Goal: Answer question/provide support: Share knowledge or assist other users

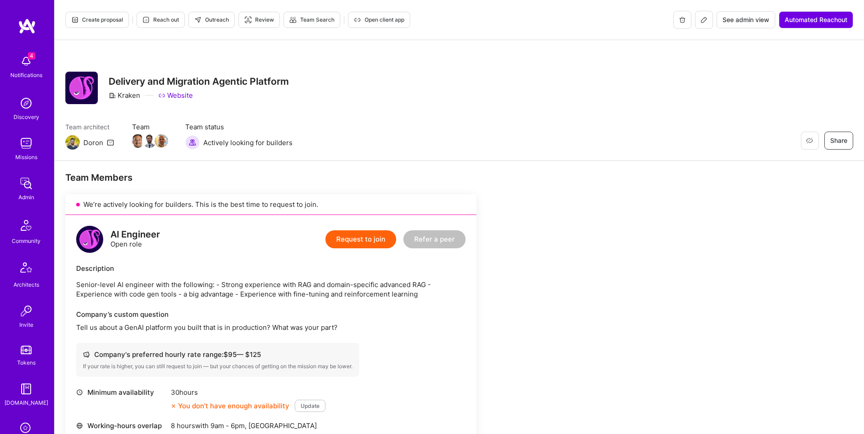
scroll to position [142, 0]
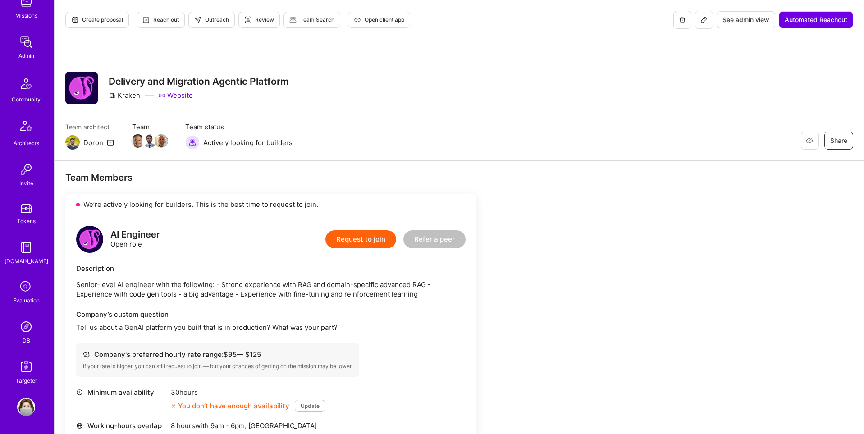
click at [26, 328] on img at bounding box center [26, 327] width 18 height 18
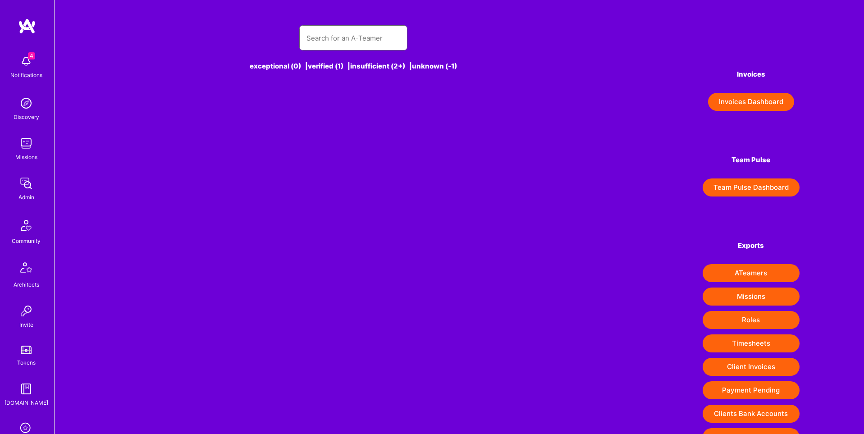
click at [350, 43] on input "text" at bounding box center [353, 38] width 94 height 23
paste input "eran_krs@hotmail.com"
type input "eran_krs@hotmail.com"
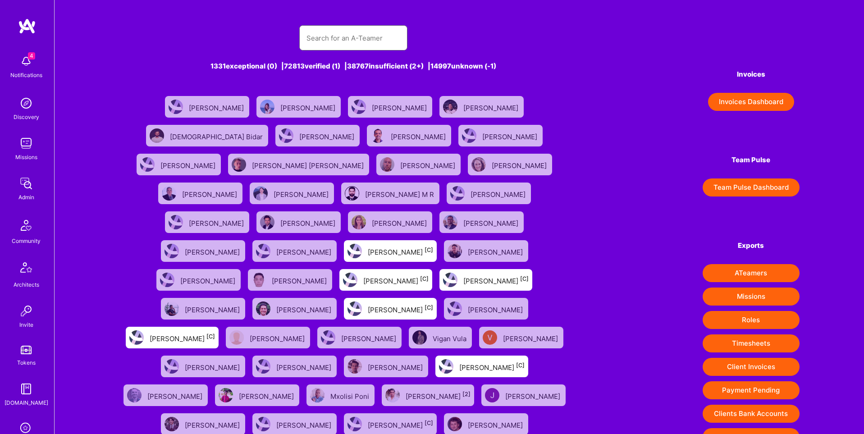
paste input "eran_krs@hotmail.com"
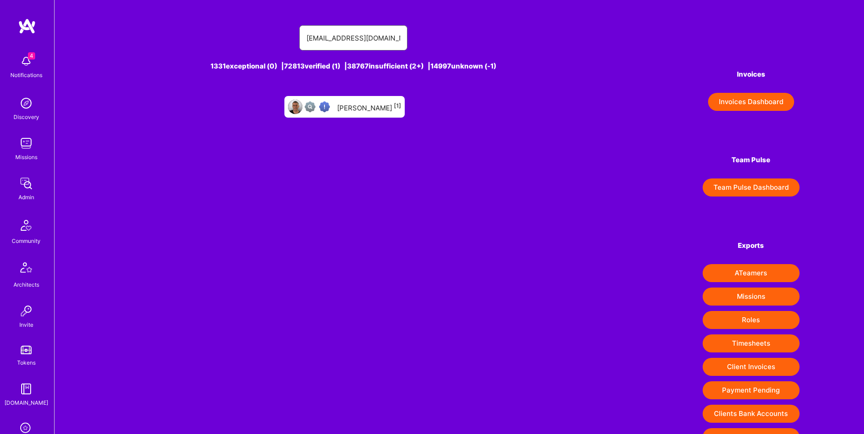
type input "eran_krs@hotmail.com"
click at [365, 105] on div "Eran Karisi [1]" at bounding box center [369, 107] width 64 height 12
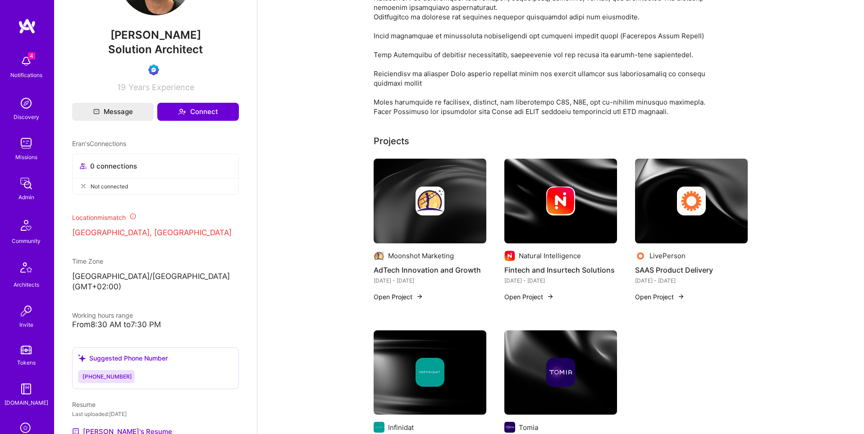
scroll to position [142, 0]
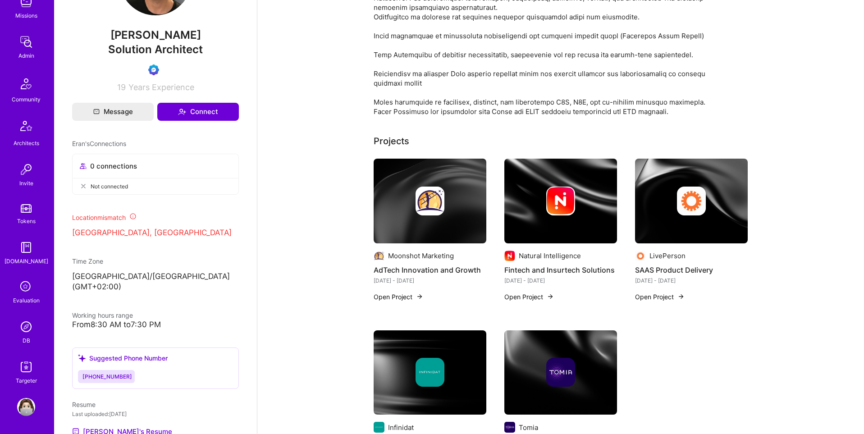
click at [24, 341] on div "DB" at bounding box center [27, 340] width 8 height 9
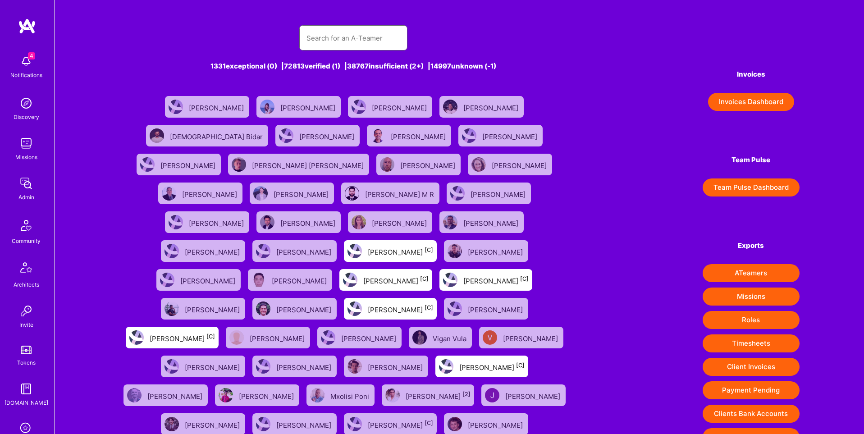
click at [345, 38] on input "text" at bounding box center [353, 38] width 94 height 23
paste input "meaghan.li.nz@gmail.com"
type input "meaghan.li.nz@gmail.com"
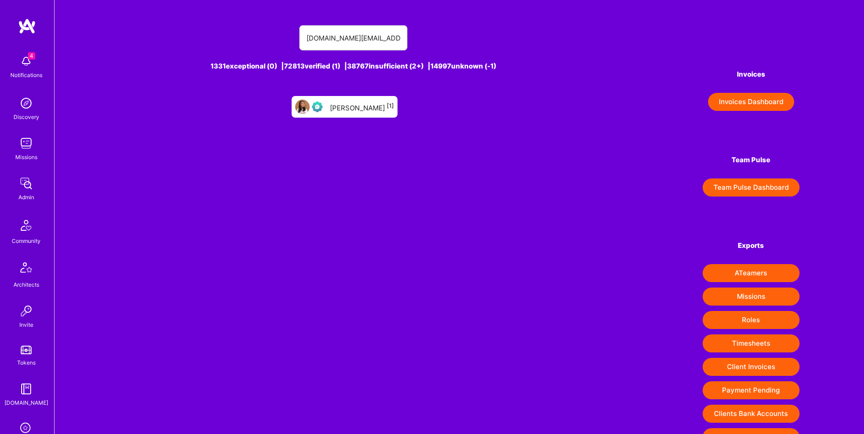
click at [340, 112] on div "Meaghan Li [1]" at bounding box center [362, 107] width 64 height 12
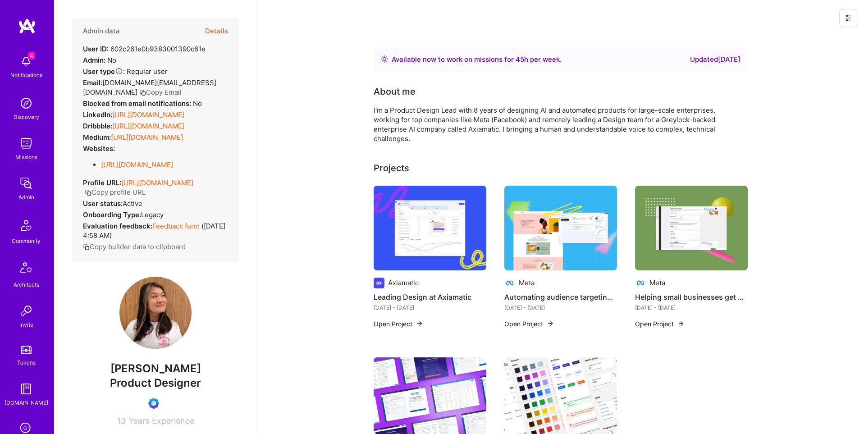
click at [217, 29] on button "Details" at bounding box center [216, 31] width 23 height 26
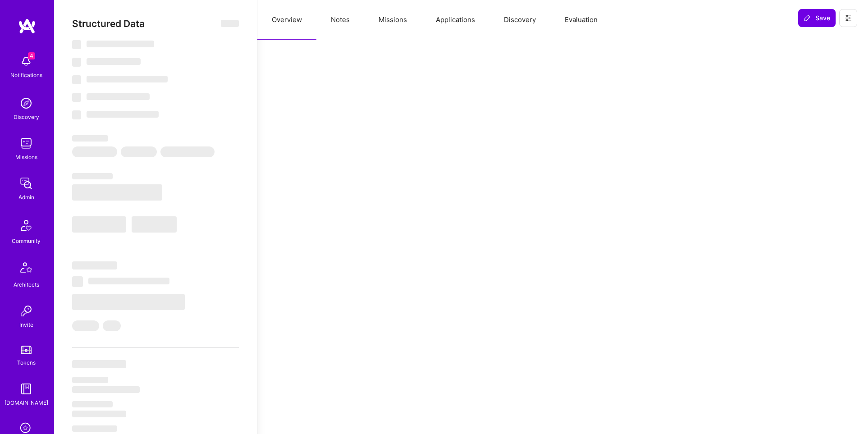
select select "Right Now"
select select "Verified"
select select "NZ"
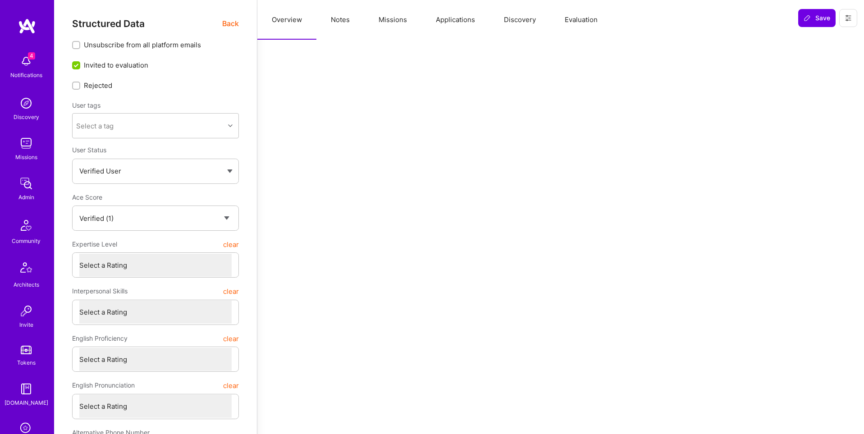
click at [587, 24] on button "Evaluation" at bounding box center [581, 20] width 62 height 40
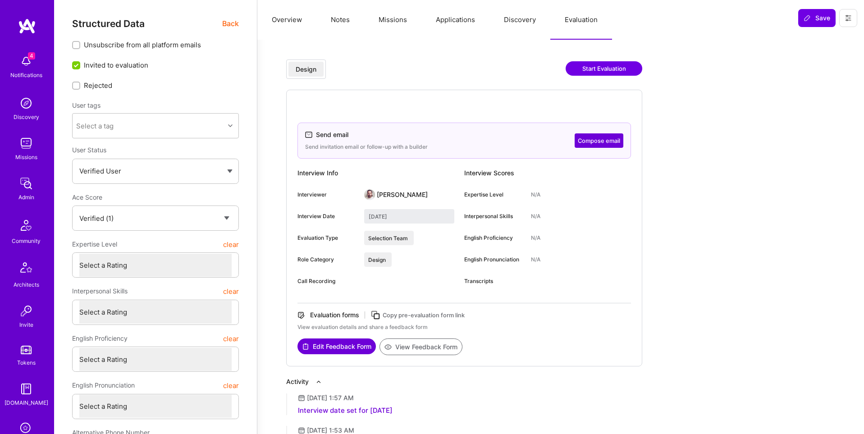
click at [233, 25] on span "Back" at bounding box center [230, 23] width 17 height 11
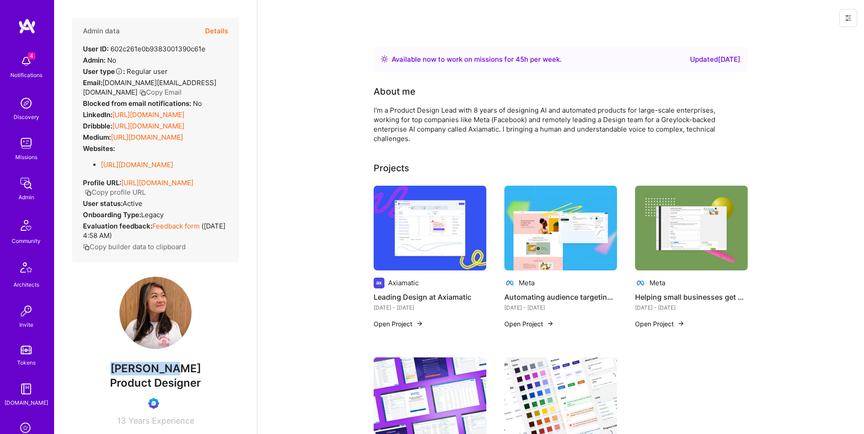
drag, startPoint x: 127, startPoint y: 378, endPoint x: 217, endPoint y: 379, distance: 90.1
click at [217, 375] on span "Meaghan Li" at bounding box center [155, 369] width 167 height 14
copy span "Meaghan Li"
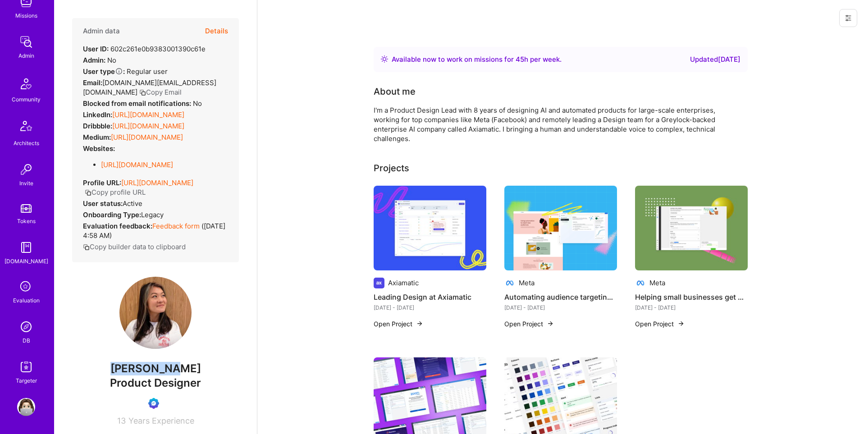
click at [22, 329] on img at bounding box center [26, 327] width 18 height 18
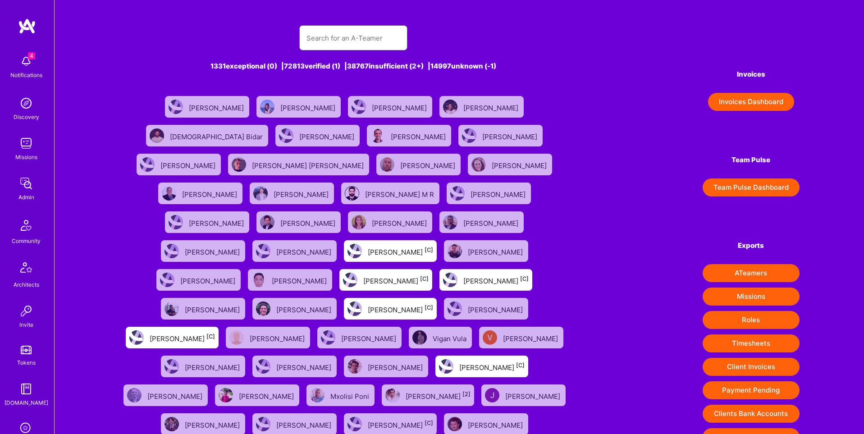
click at [345, 34] on input "text" at bounding box center [353, 38] width 94 height 23
paste input "daniel@eyemeets.com"
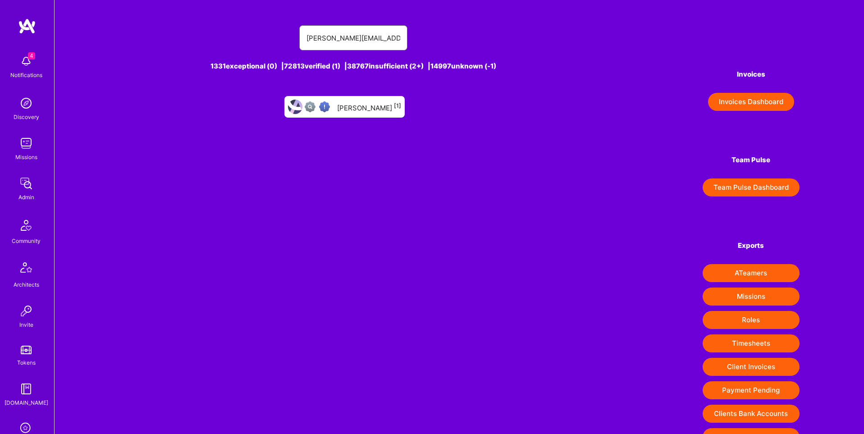
type input "daniel@eyemeets.com"
click at [365, 107] on div "Daniel Hendricks [1]" at bounding box center [369, 107] width 64 height 12
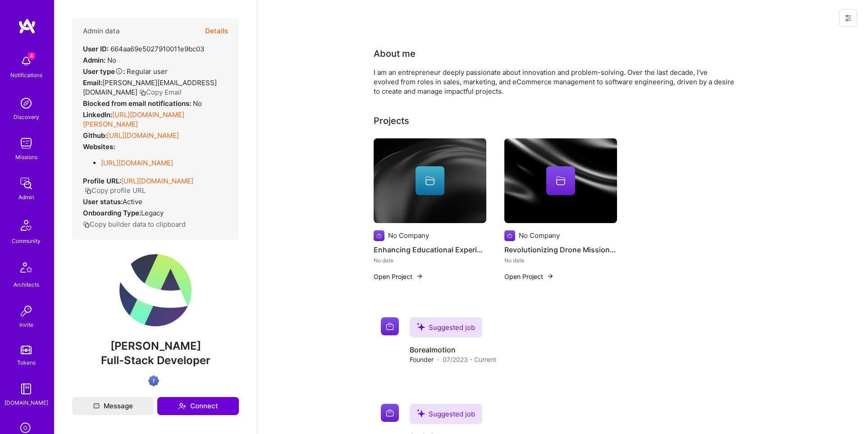
click at [23, 188] on img at bounding box center [26, 183] width 18 height 18
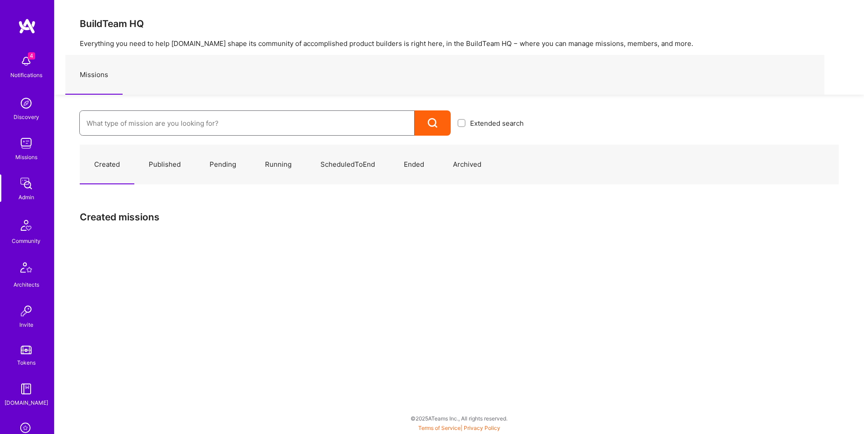
click at [155, 128] on input at bounding box center [247, 123] width 321 height 23
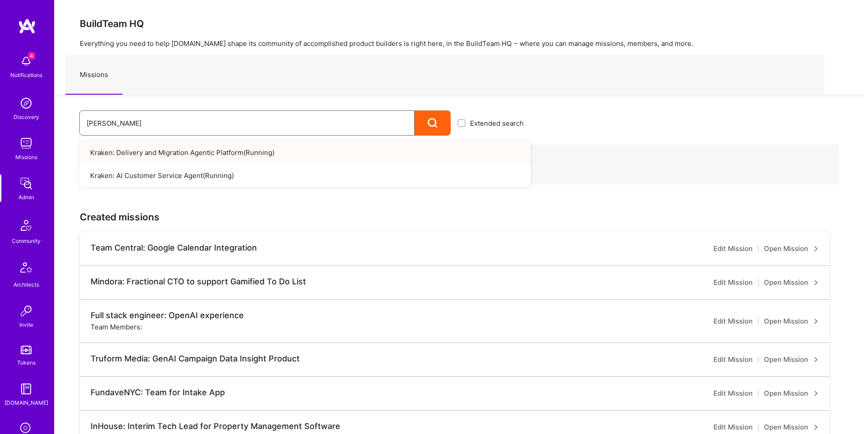
type input "krake"
click at [174, 151] on link "Kraken: Delivery and Migration Agentic Platform ( Running )" at bounding box center [304, 152] width 451 height 23
click at [195, 155] on link "Kraken: Delivery and Migration Agentic Platform ( Running )" at bounding box center [304, 152] width 451 height 23
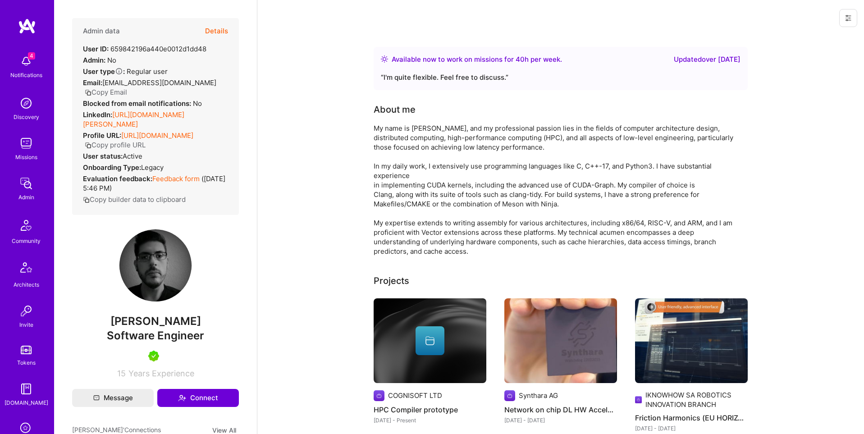
click at [218, 30] on button "Details" at bounding box center [216, 31] width 23 height 26
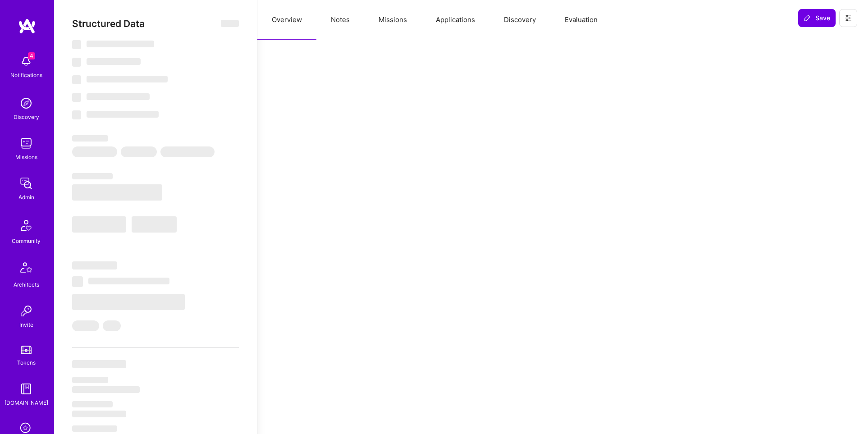
click at [589, 21] on button "Evaluation" at bounding box center [581, 20] width 62 height 40
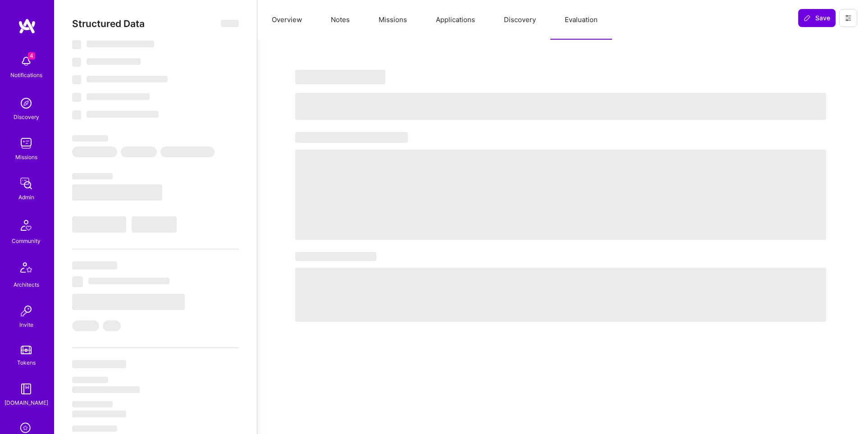
select select "Right Now"
select select "7"
select select "4"
select select "6"
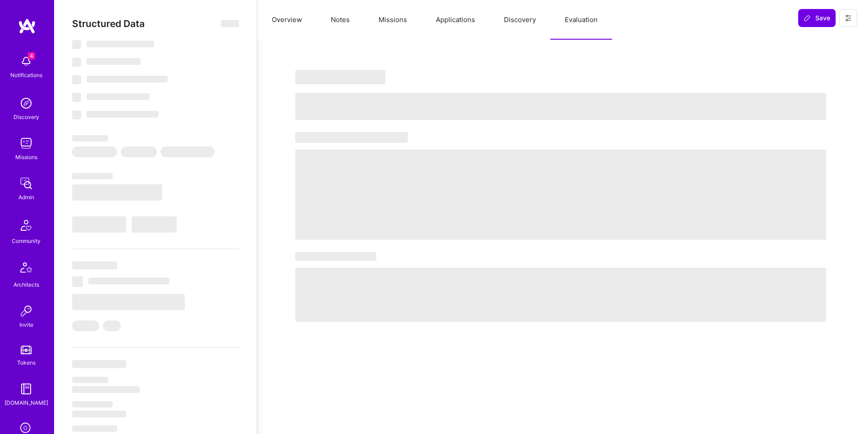
select select "GR"
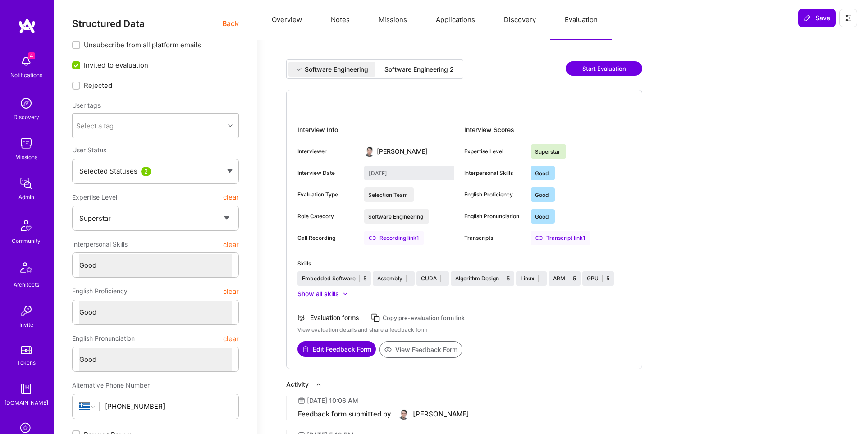
click at [401, 71] on div "Software Engineering 2" at bounding box center [418, 69] width 69 height 9
type input "August 22, 2025"
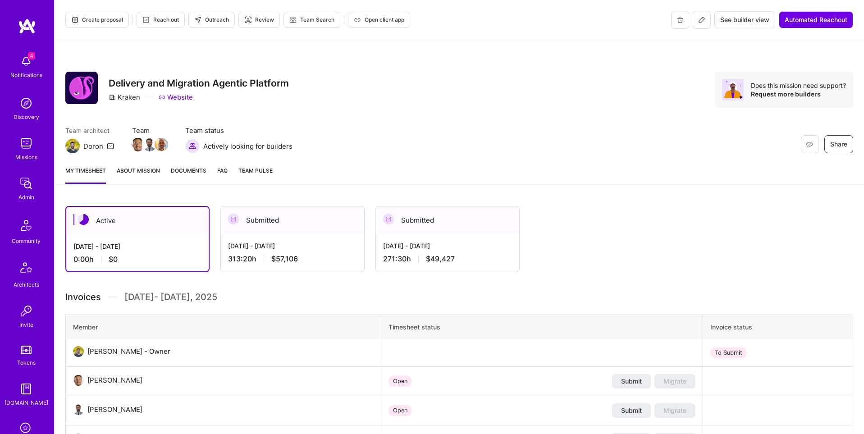
click at [385, 19] on span "Open client app" at bounding box center [379, 20] width 50 height 8
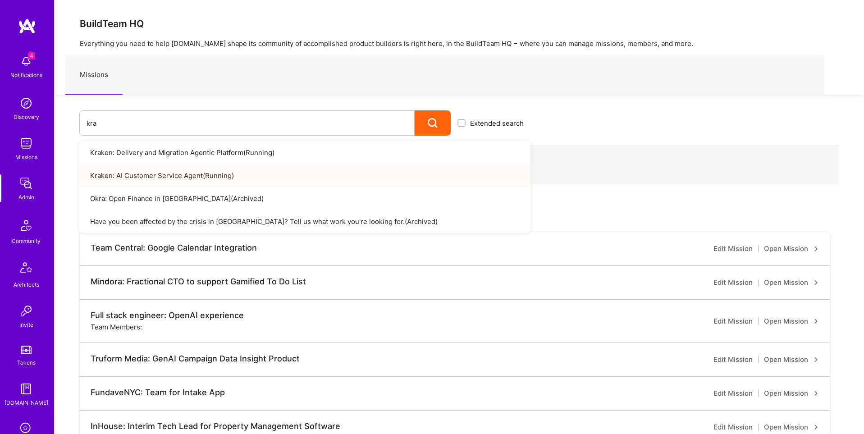
type input "kra"
click at [193, 174] on link "Kraken: AI Customer Service Agent ( Running )" at bounding box center [304, 175] width 451 height 23
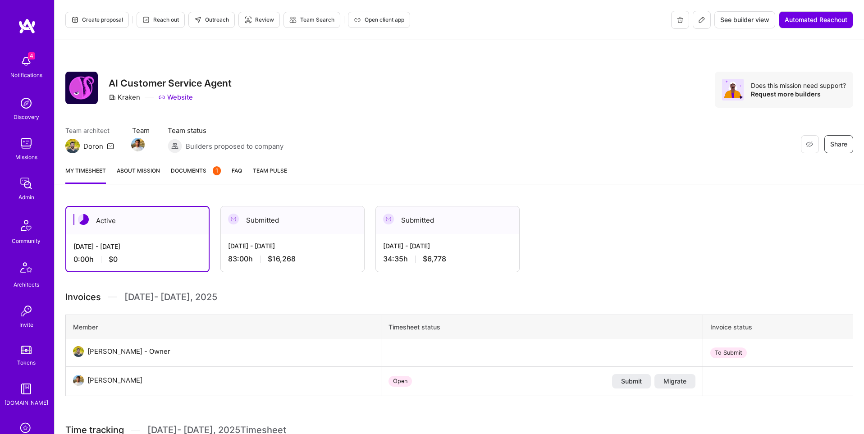
click at [375, 18] on span "Open client app" at bounding box center [379, 20] width 50 height 8
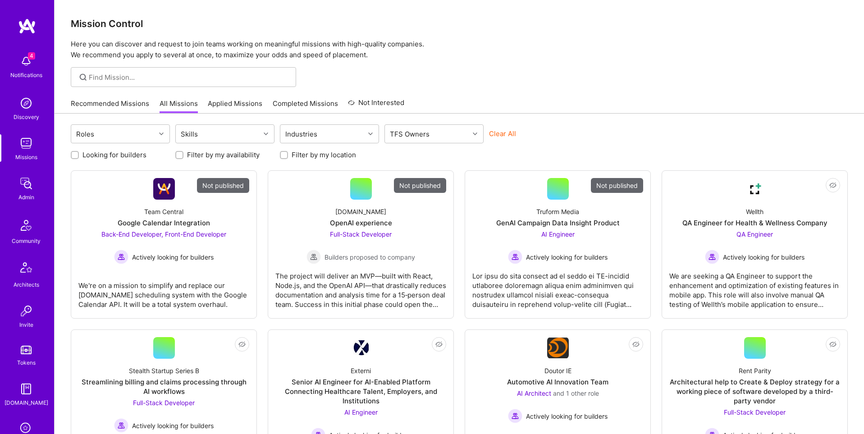
scroll to position [142, 0]
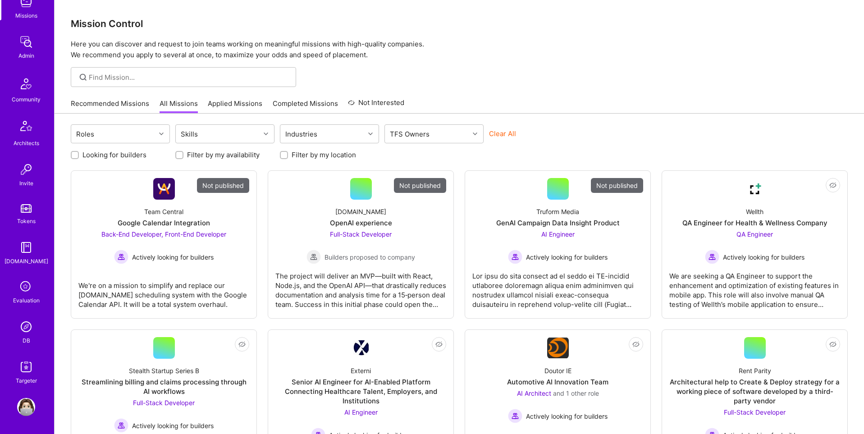
click at [27, 331] on img at bounding box center [26, 327] width 18 height 18
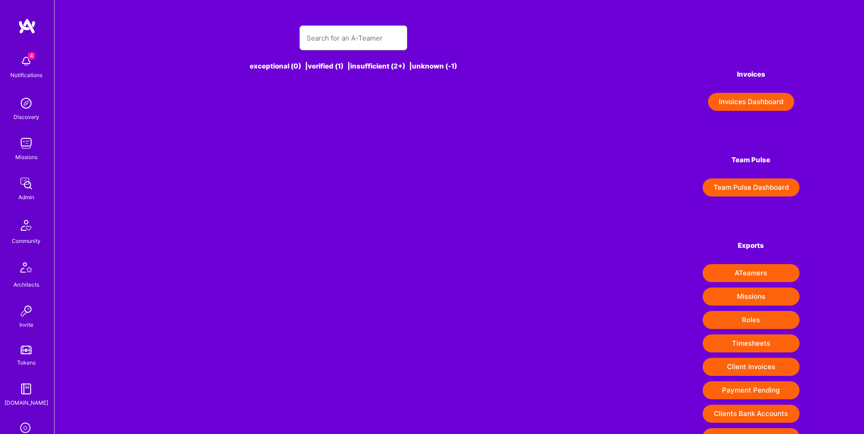
click at [371, 41] on input "text" at bounding box center [353, 38] width 94 height 23
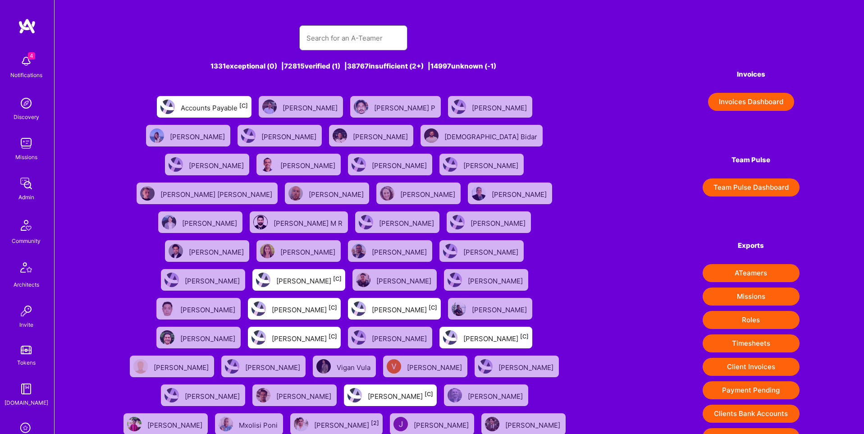
paste input "christopher.pruijsen@gmail.com"
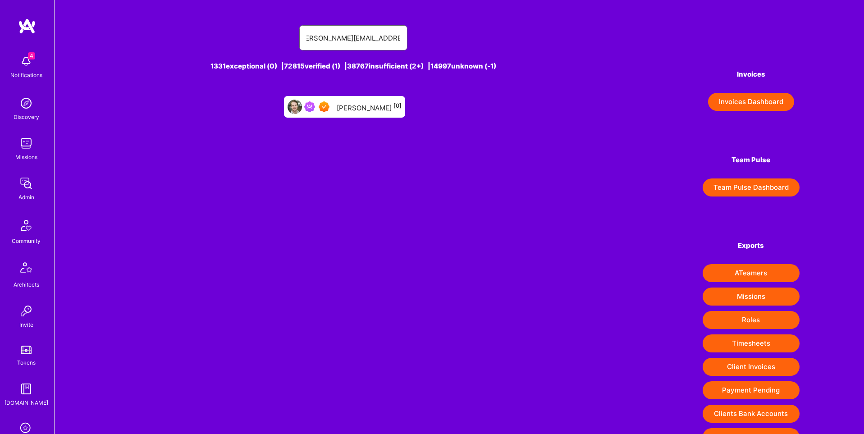
type input "christopher.pruijsen@gmail.com"
click at [375, 109] on div "Christopher Pruijsen [0]" at bounding box center [369, 107] width 65 height 12
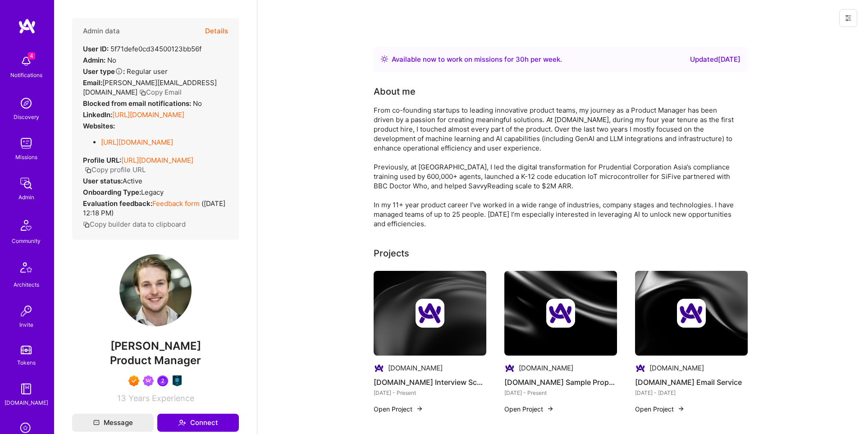
click at [218, 26] on button "Details" at bounding box center [216, 31] width 23 height 26
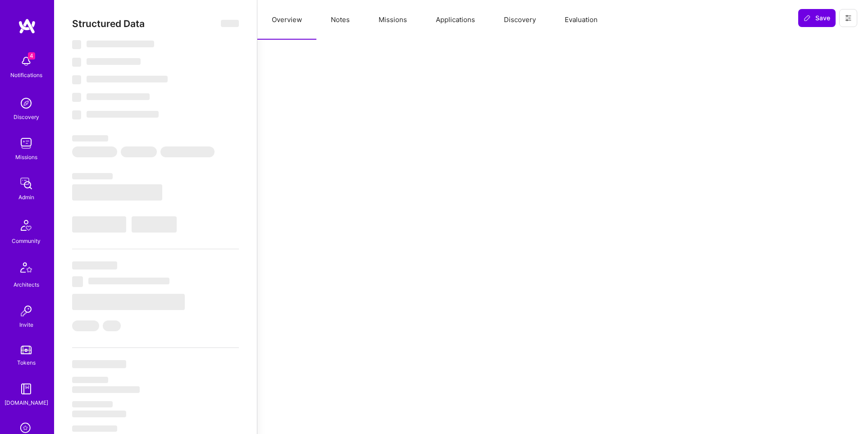
click at [382, 21] on button "Missions" at bounding box center [392, 20] width 57 height 40
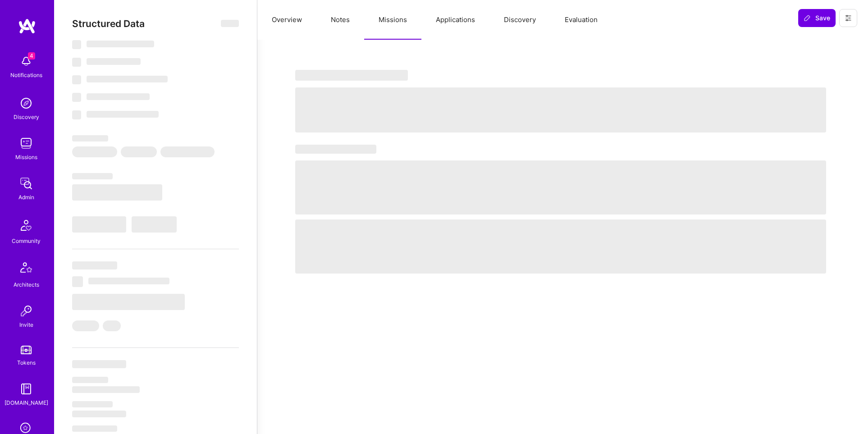
select select "Right Now"
select select "7"
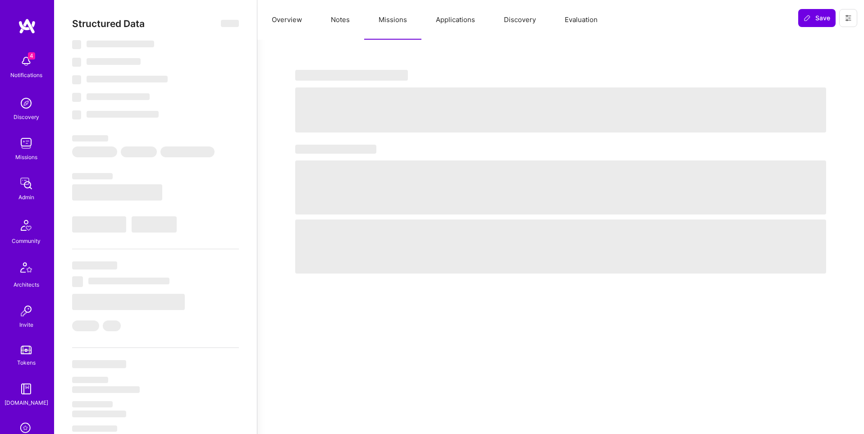
select select "PT"
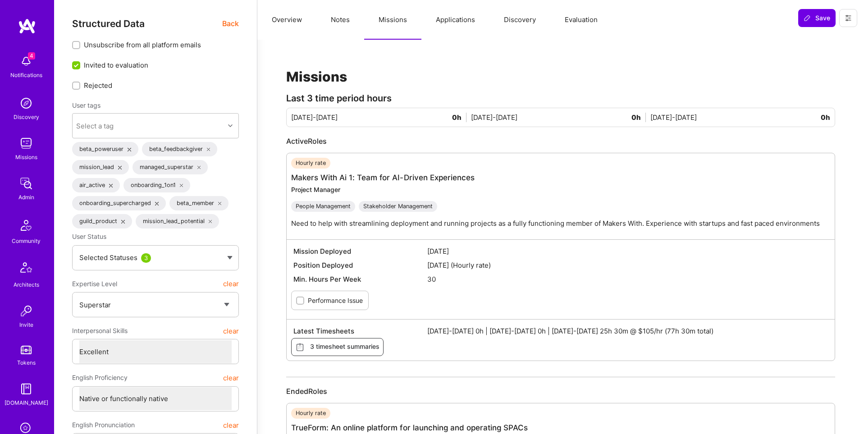
scroll to position [142, 0]
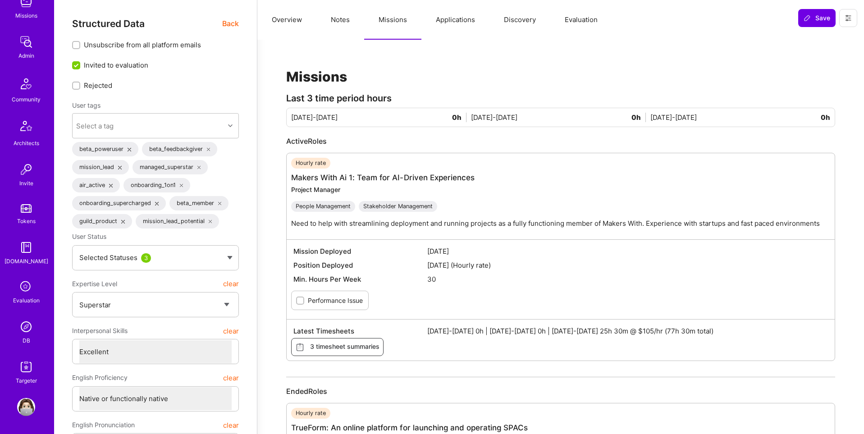
click at [20, 333] on img at bounding box center [26, 327] width 18 height 18
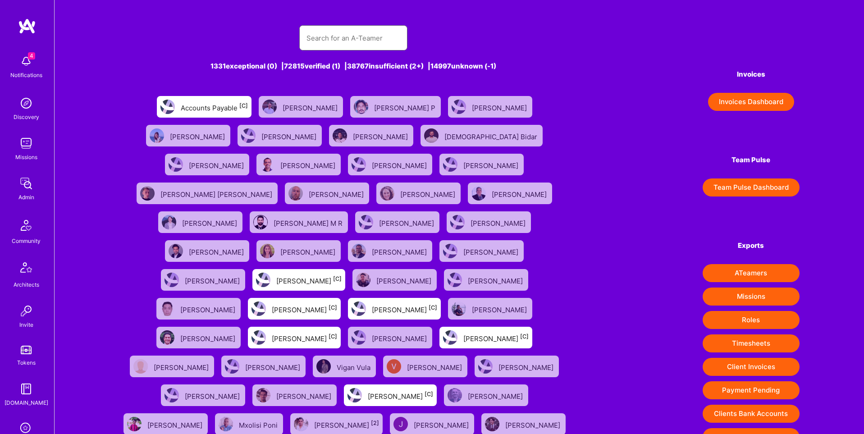
click at [333, 37] on input "text" at bounding box center [353, 38] width 94 height 23
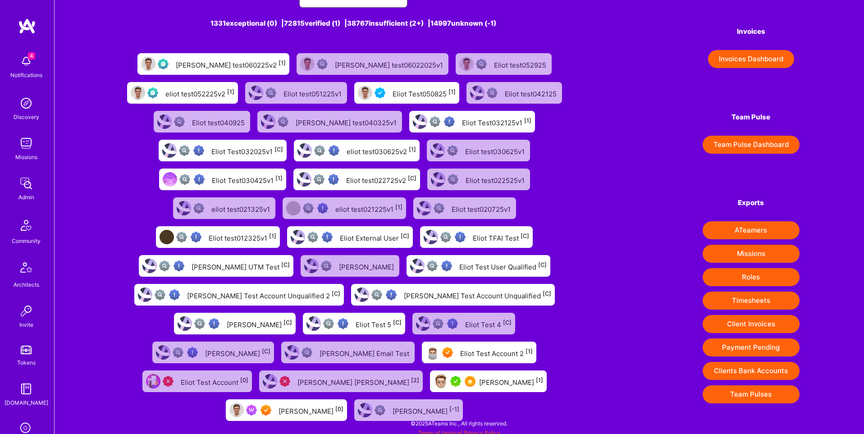
scroll to position [48, 0]
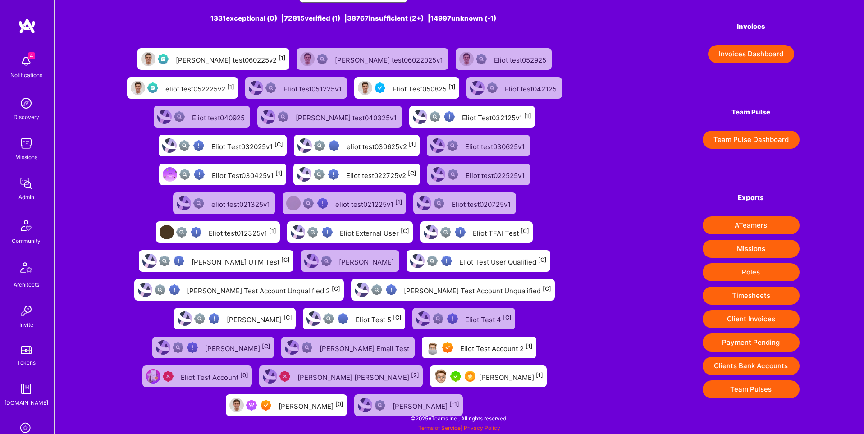
type input "Eliot"
click at [308, 411] on div "Eliot Raymond [0]" at bounding box center [286, 405] width 121 height 22
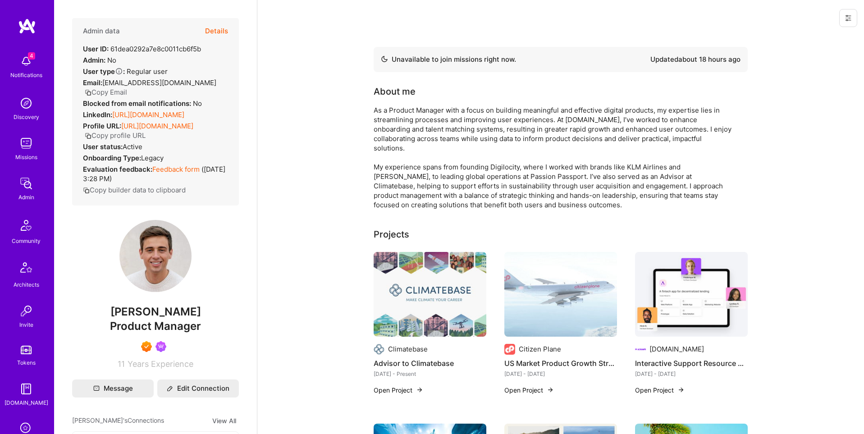
click at [215, 28] on button "Details" at bounding box center [216, 31] width 23 height 26
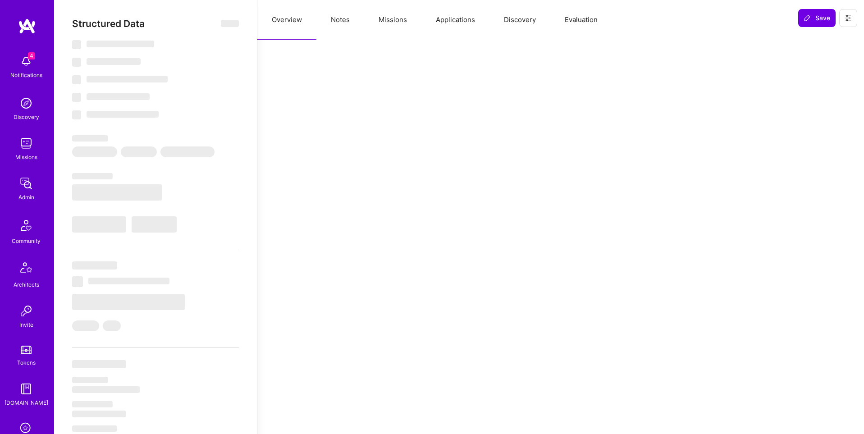
type textarea "x"
click at [402, 22] on button "Missions" at bounding box center [392, 20] width 57 height 40
select select "Not Available"
select select "1 Month"
select select "7"
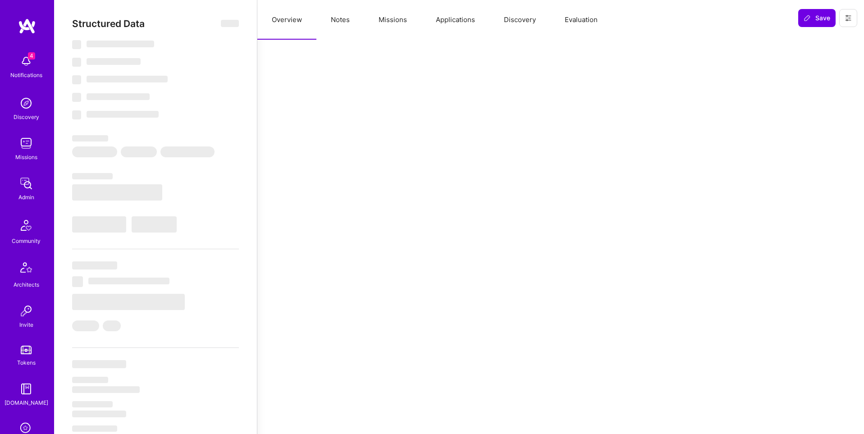
select select "7"
select select "US"
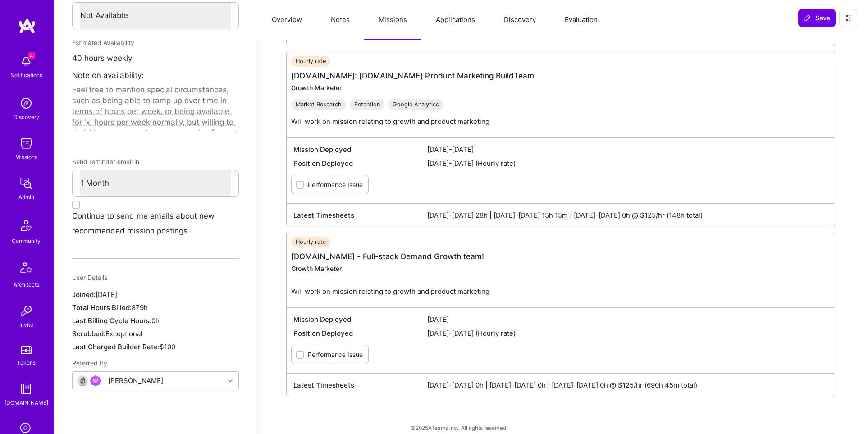
scroll to position [510, 0]
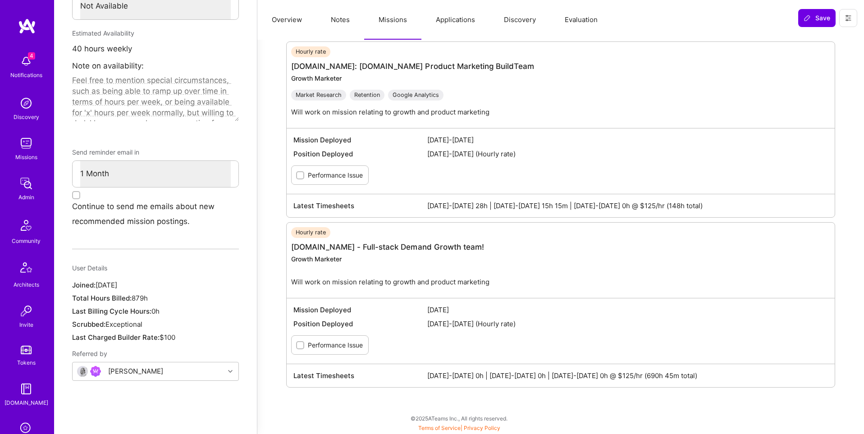
click at [32, 149] on img at bounding box center [26, 143] width 18 height 18
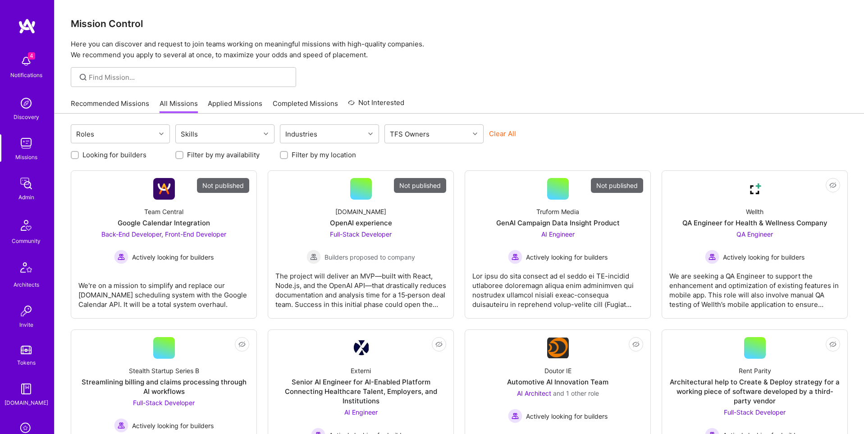
click at [501, 132] on button "Clear All" at bounding box center [502, 133] width 27 height 9
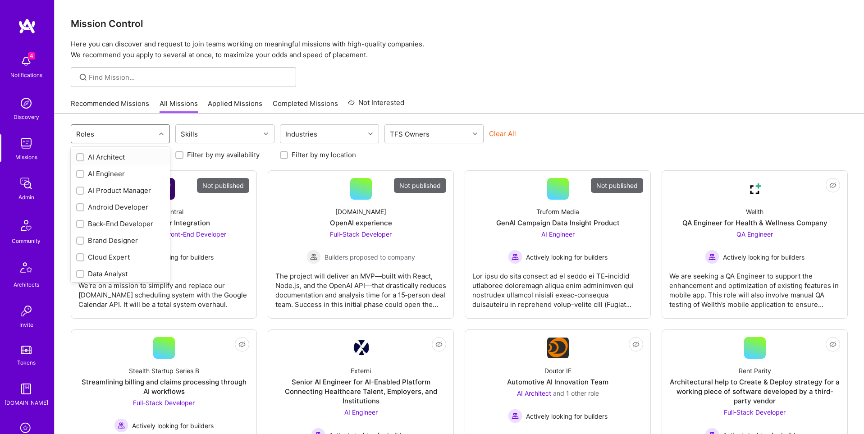
click at [109, 129] on div "Roles" at bounding box center [113, 134] width 84 height 18
drag, startPoint x: 79, startPoint y: 171, endPoint x: 98, endPoint y: 174, distance: 19.3
click at [79, 171] on input "checkbox" at bounding box center [81, 173] width 6 height 6
checkbox input "false"
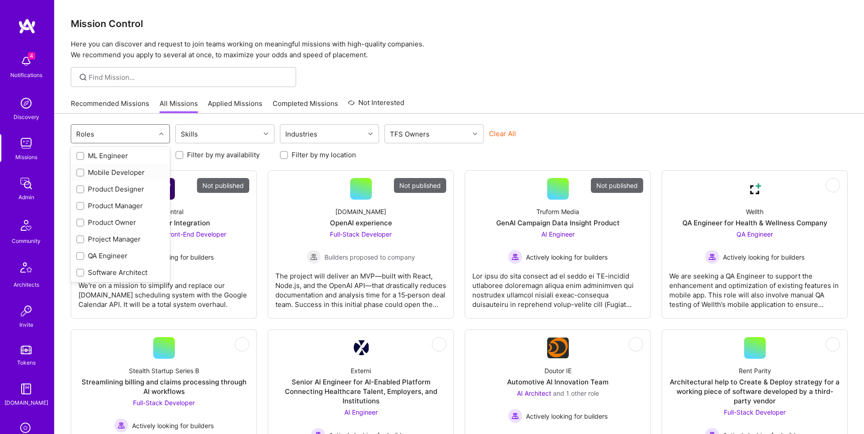
checkbox input "true"
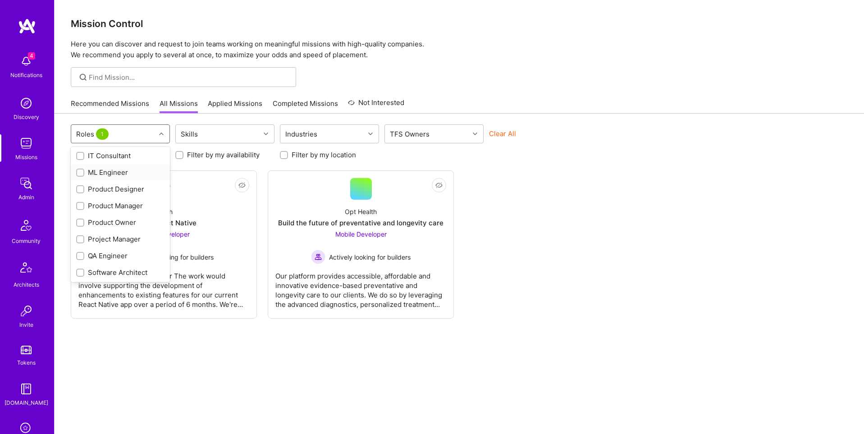
scroll to position [0, 0]
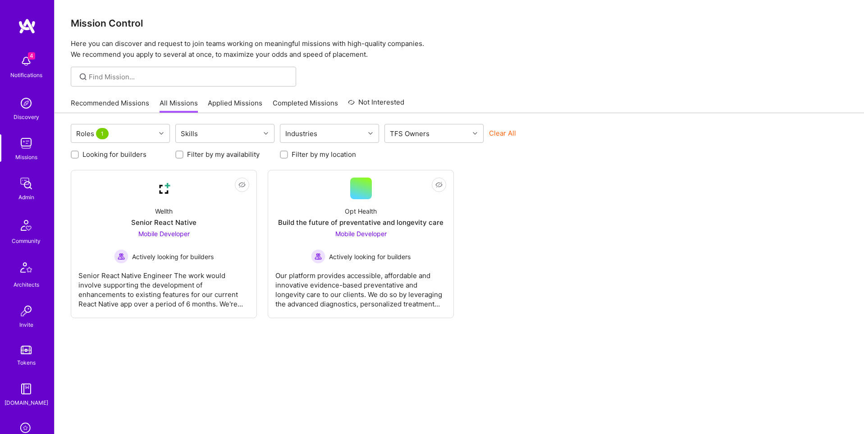
click at [575, 221] on div "Not Interested Wellth Senior React Native Mobile Developer Actively looking for…" at bounding box center [459, 244] width 777 height 148
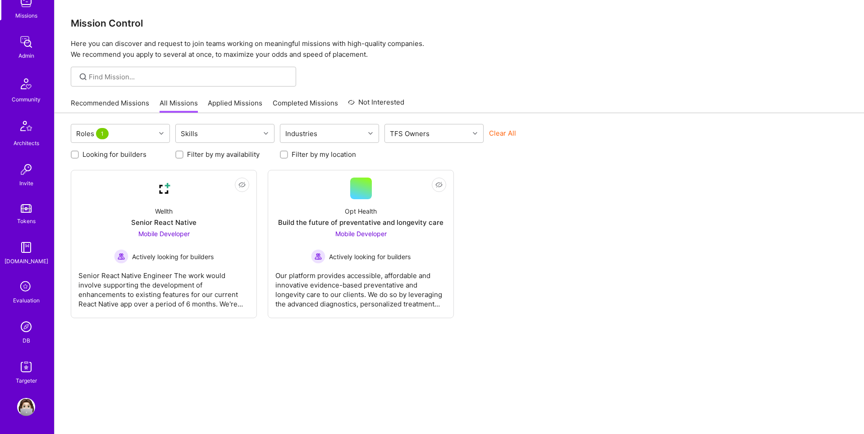
click at [26, 329] on img at bounding box center [26, 327] width 18 height 18
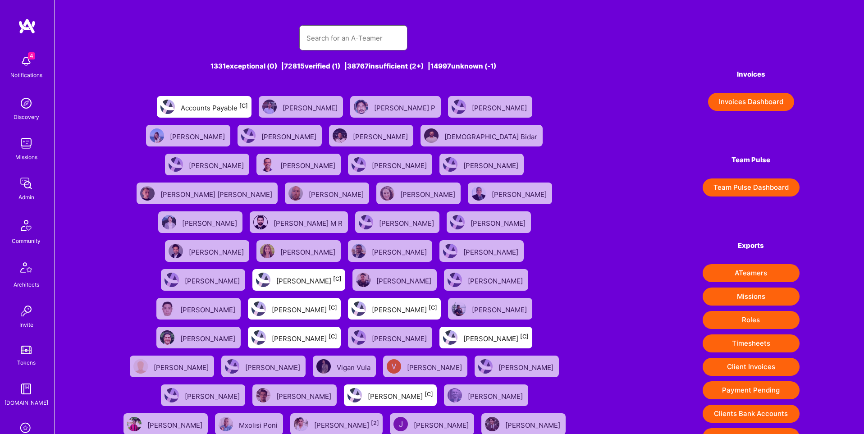
click at [346, 36] on input "text" at bounding box center [353, 38] width 94 height 23
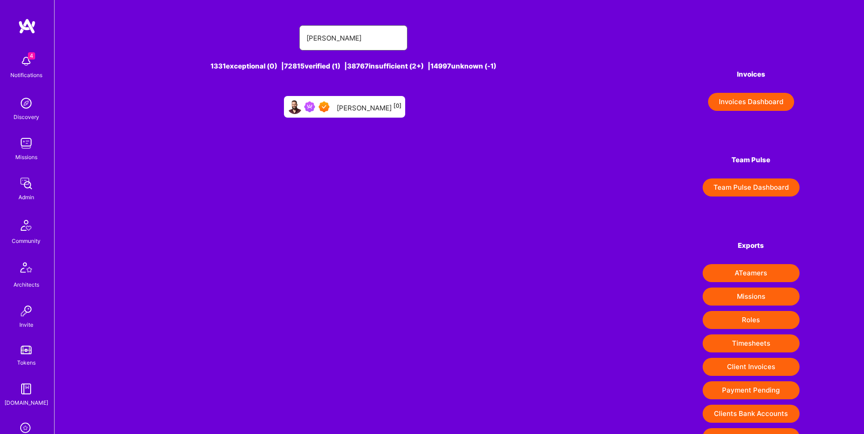
type input "[PERSON_NAME]"
click at [356, 115] on div "Almog Cohen [0]" at bounding box center [344, 107] width 121 height 22
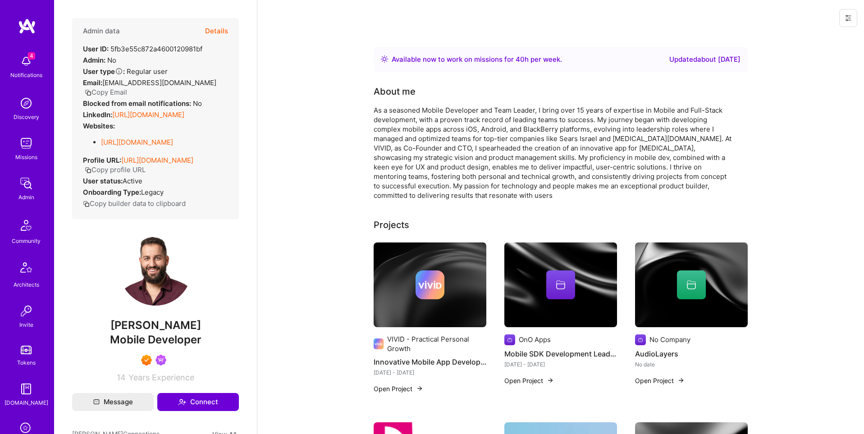
click at [213, 27] on button "Details" at bounding box center [216, 31] width 23 height 26
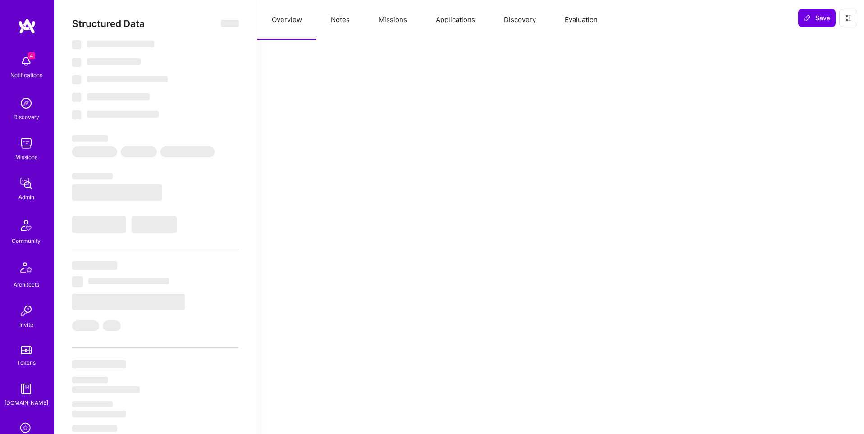
click at [462, 18] on button "Applications" at bounding box center [455, 20] width 68 height 40
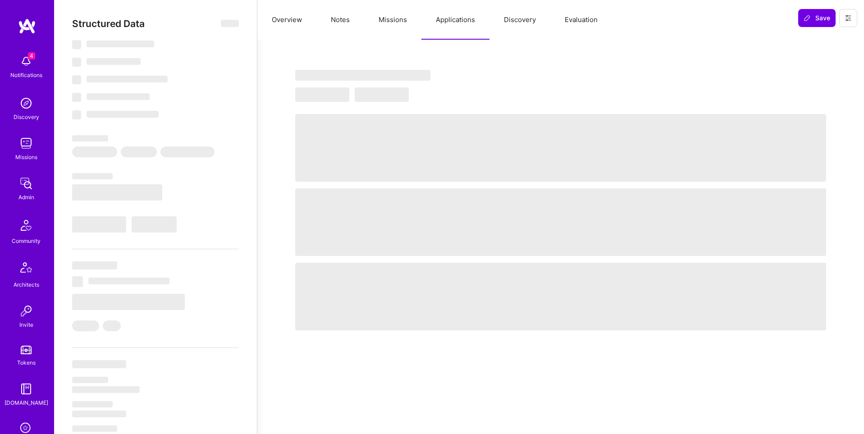
type textarea "x"
select select "Right Now"
select select "7"
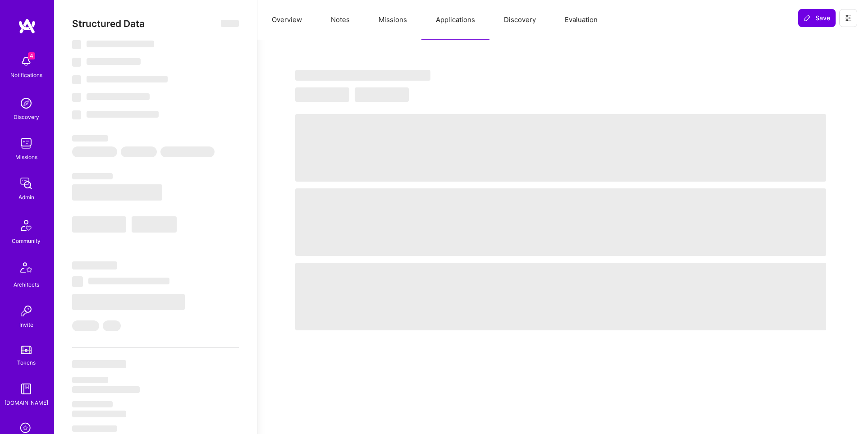
select select "7"
select select "IL"
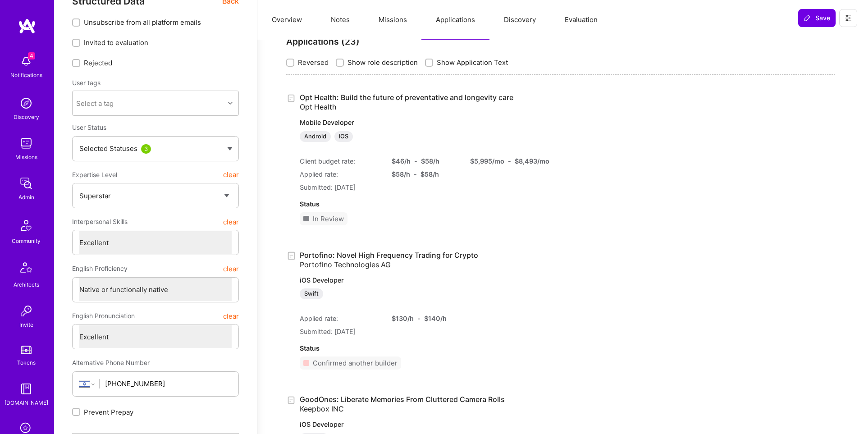
scroll to position [24, 0]
drag, startPoint x: 853, startPoint y: 21, endPoint x: 848, endPoint y: 25, distance: 6.4
click at [852, 21] on button at bounding box center [848, 18] width 18 height 18
click at [807, 37] on button "Login as Almog" at bounding box center [815, 38] width 83 height 23
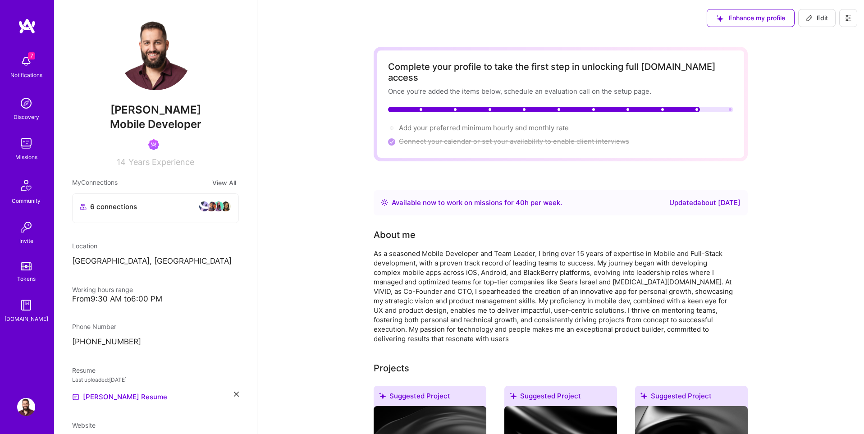
scroll to position [24, 0]
